Goal: Check status

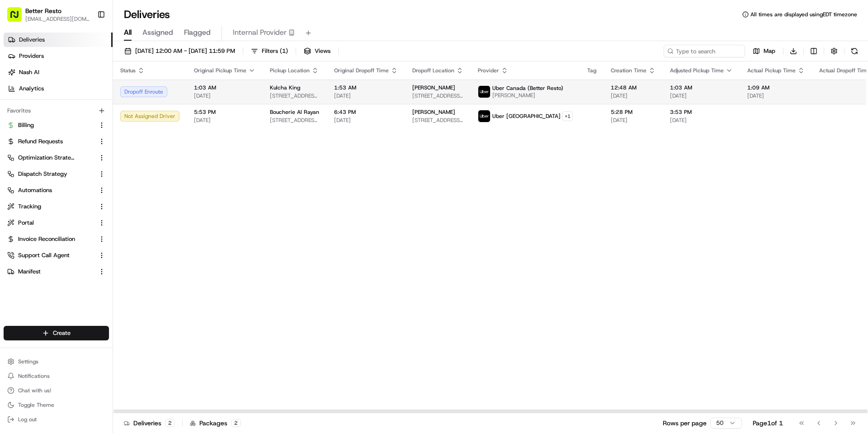
click at [231, 93] on span "[DATE]" at bounding box center [224, 95] width 61 height 7
